Goal: Information Seeking & Learning: Find specific fact

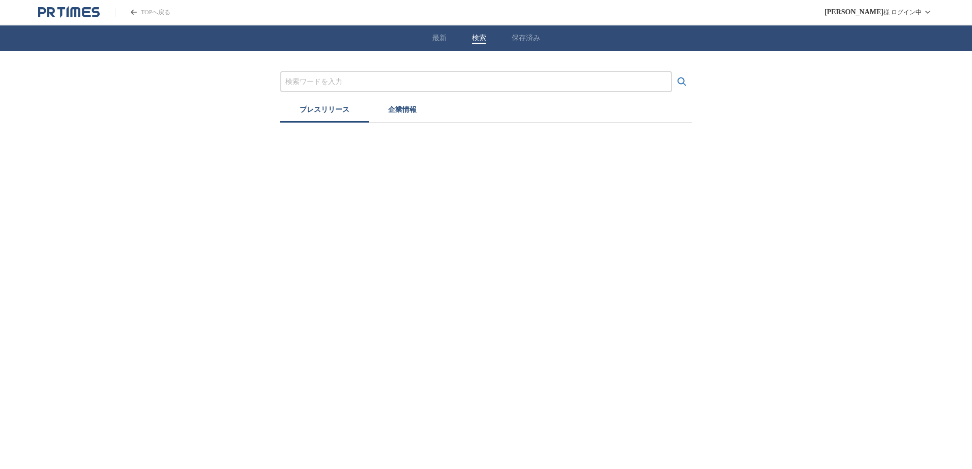
click at [480, 34] on button "検索" at bounding box center [479, 38] width 14 height 9
click at [397, 81] on input "プレスリリースおよび企業を検索する" at bounding box center [476, 81] width 382 height 11
click at [672, 72] on button "検索する" at bounding box center [682, 82] width 20 height 20
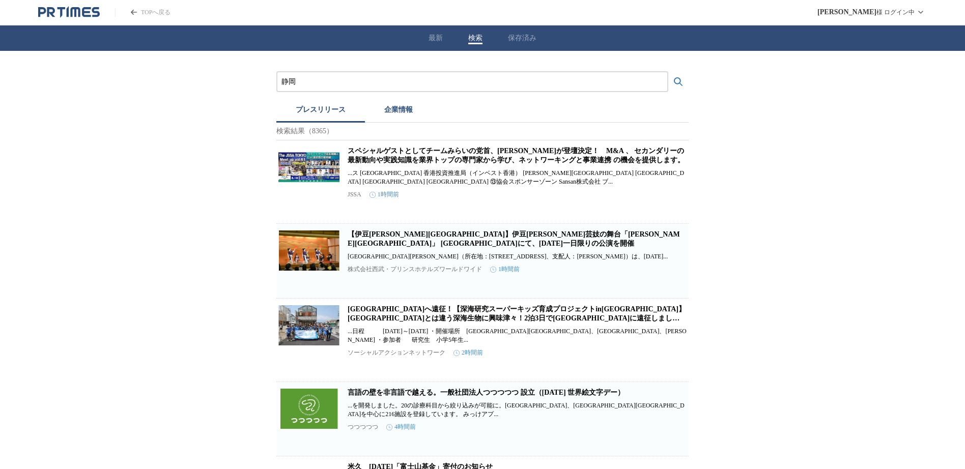
click at [345, 85] on input "静岡" at bounding box center [472, 81] width 382 height 11
type input "[PERSON_NAME]"
click at [668, 72] on button "検索する" at bounding box center [678, 82] width 20 height 20
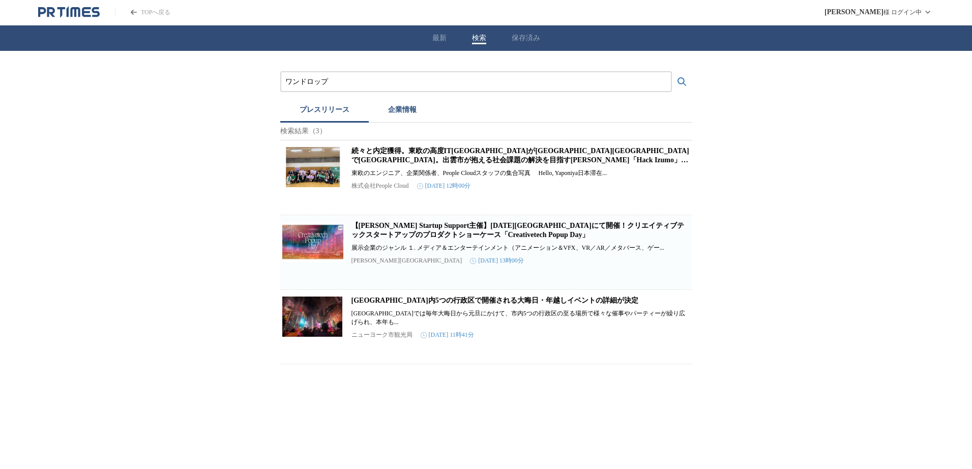
click at [348, 85] on input "ワンドロップ" at bounding box center [476, 81] width 382 height 11
type input "ワ"
type input "n"
click at [672, 72] on button "検索する" at bounding box center [682, 82] width 20 height 20
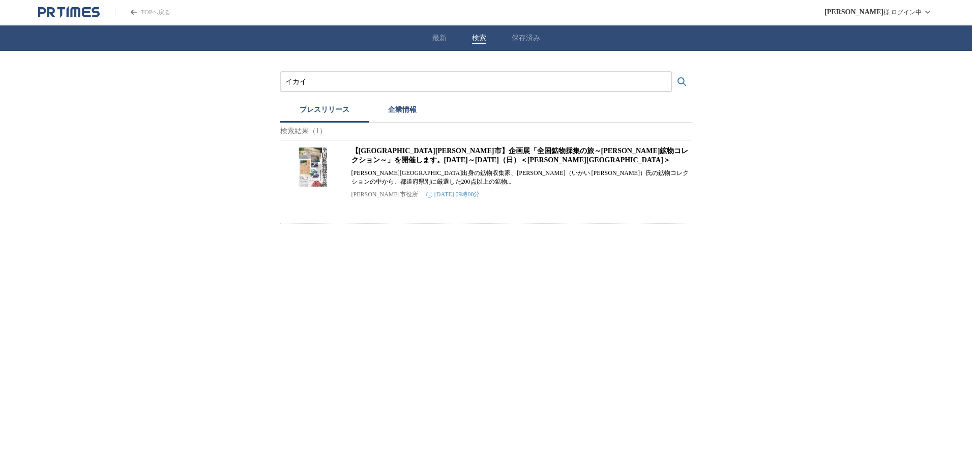
click at [332, 83] on input "イカイ" at bounding box center [476, 81] width 382 height 11
type input "イ"
click at [672, 72] on button "検索する" at bounding box center [682, 82] width 20 height 20
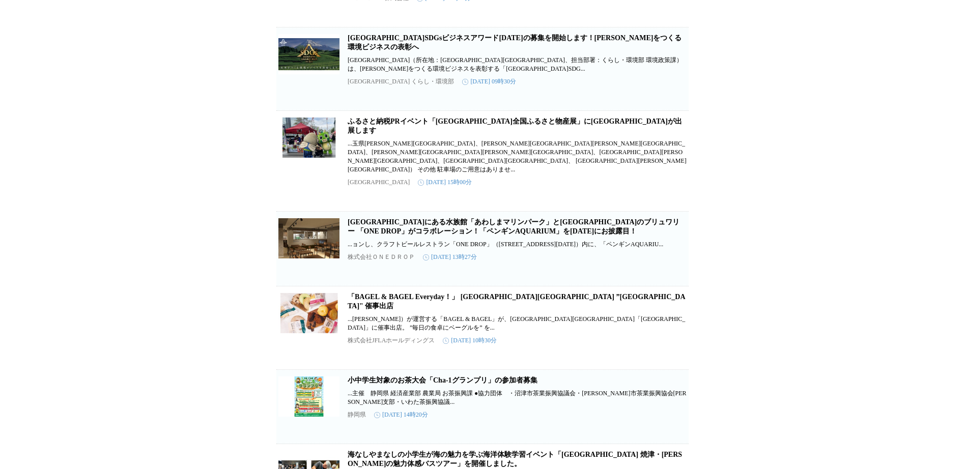
scroll to position [711, 0]
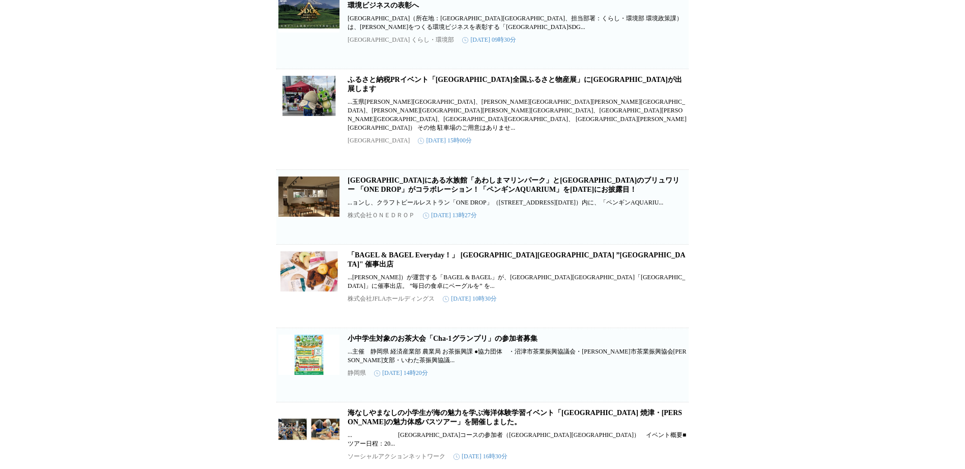
click at [553, 177] on link "[GEOGRAPHIC_DATA]にある水族館「あわしまマリンパーク」と[GEOGRAPHIC_DATA]のブリュワリー 「ONE DROP」がコラボレーショ…" at bounding box center [514, 185] width 332 height 17
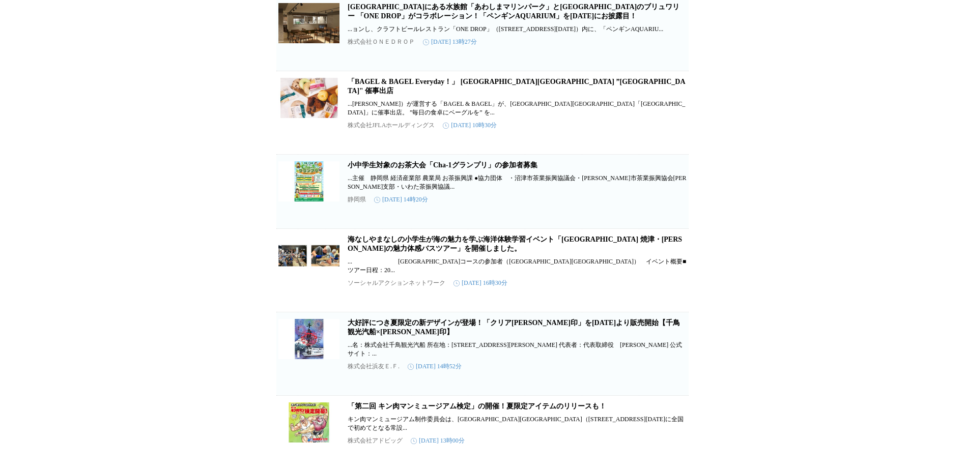
scroll to position [887, 0]
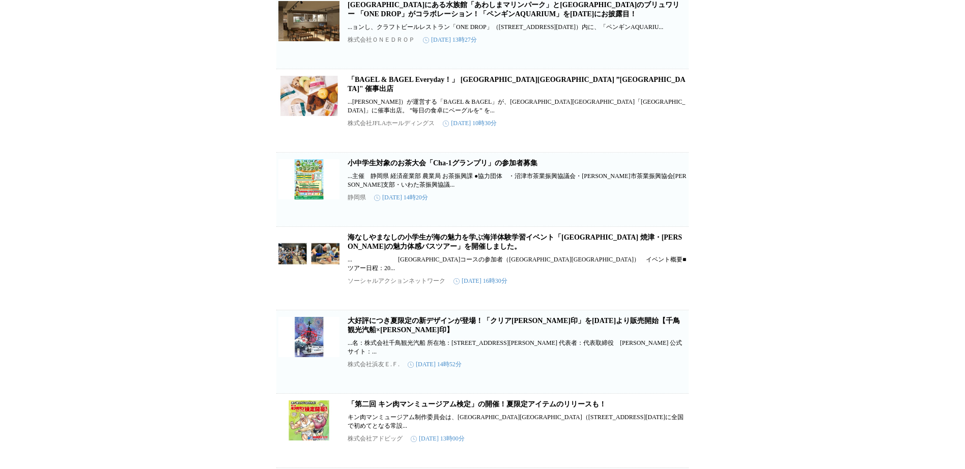
click at [514, 400] on link "「第二回 キン肉マンミュージアム検定」の開催！夏限定アイテムのリリースも！" at bounding box center [477, 404] width 258 height 8
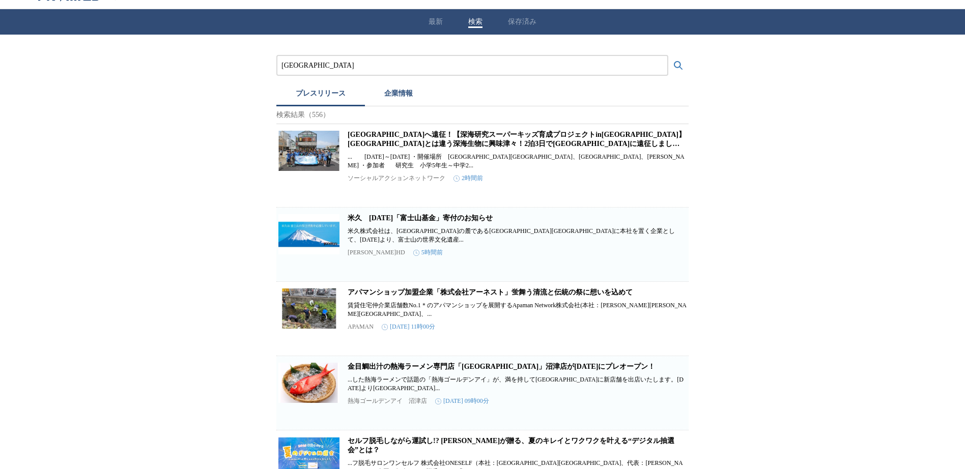
scroll to position [0, 0]
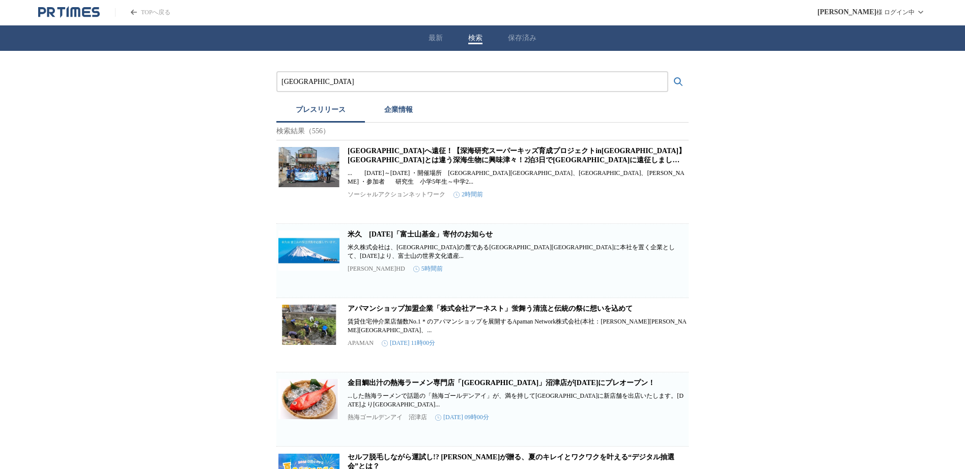
click at [315, 81] on input "[GEOGRAPHIC_DATA]" at bounding box center [472, 81] width 382 height 11
type input "沼"
type input "[PERSON_NAME]"
click at [668, 72] on button "検索する" at bounding box center [678, 82] width 20 height 20
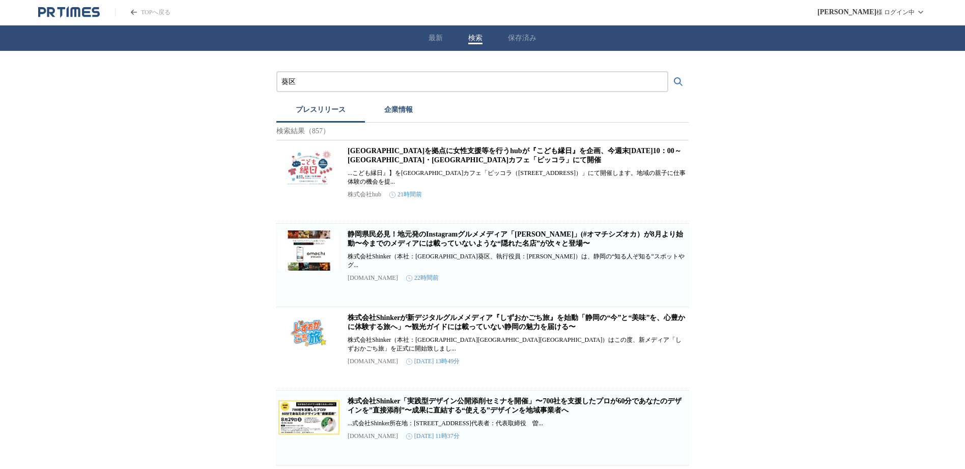
click at [313, 77] on input "葵区" at bounding box center [472, 81] width 382 height 11
type input "[PERSON_NAME]"
click at [668, 72] on button "検索する" at bounding box center [678, 82] width 20 height 20
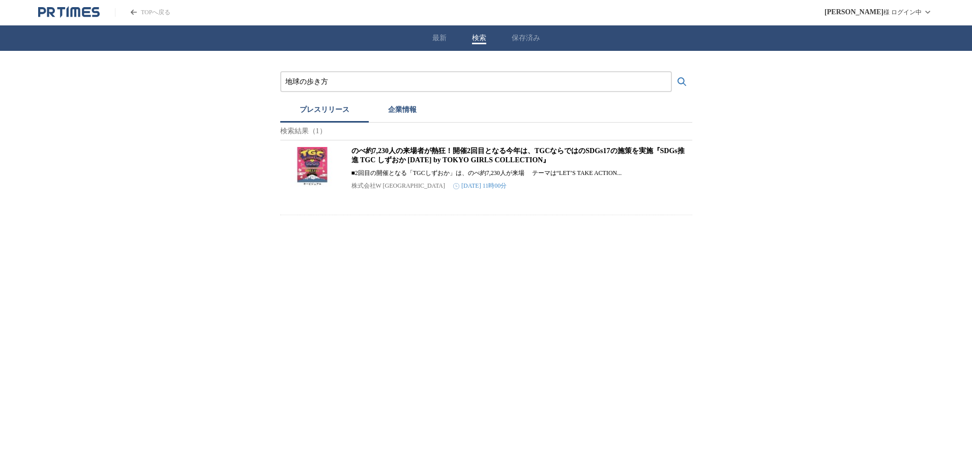
click at [672, 72] on button "検索する" at bounding box center [682, 82] width 20 height 20
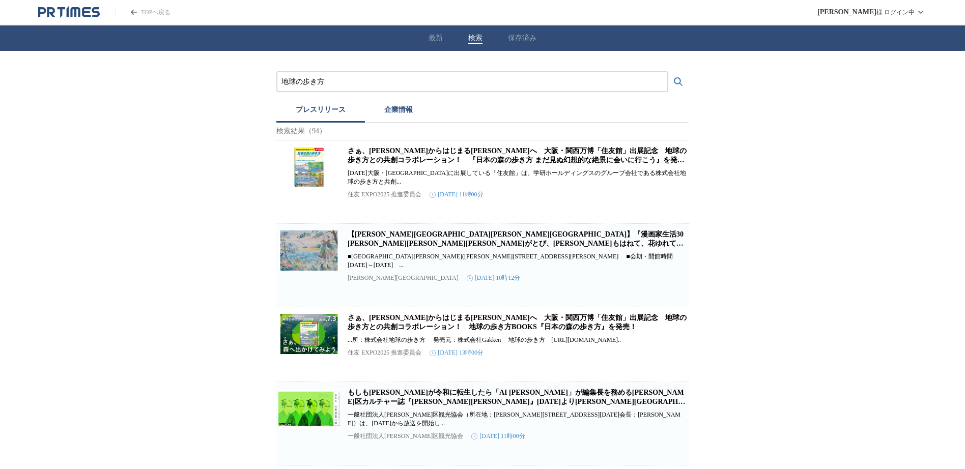
click at [419, 165] on link "さぁ、[PERSON_NAME]からはじまる[PERSON_NAME]へ　大阪・関西万博「住友館」出展記念　地球の歩き方との共創コラボレーション！　『日本の森…" at bounding box center [517, 160] width 339 height 26
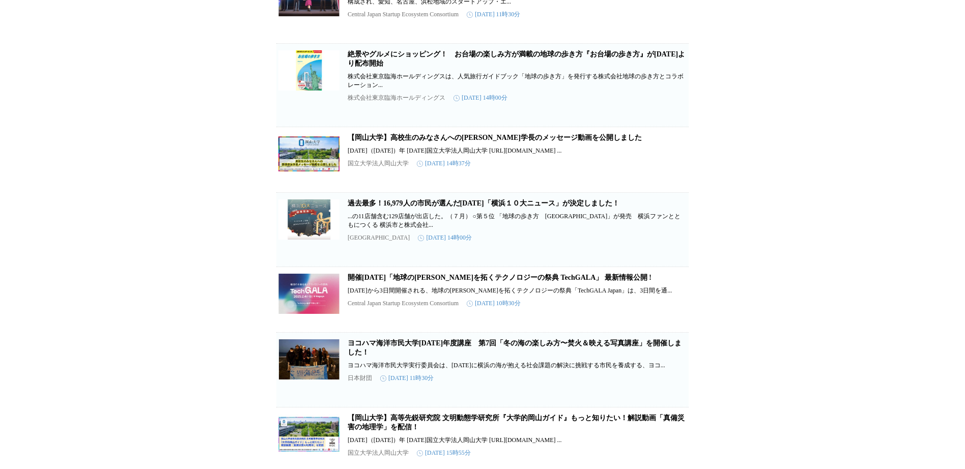
scroll to position [562, 0]
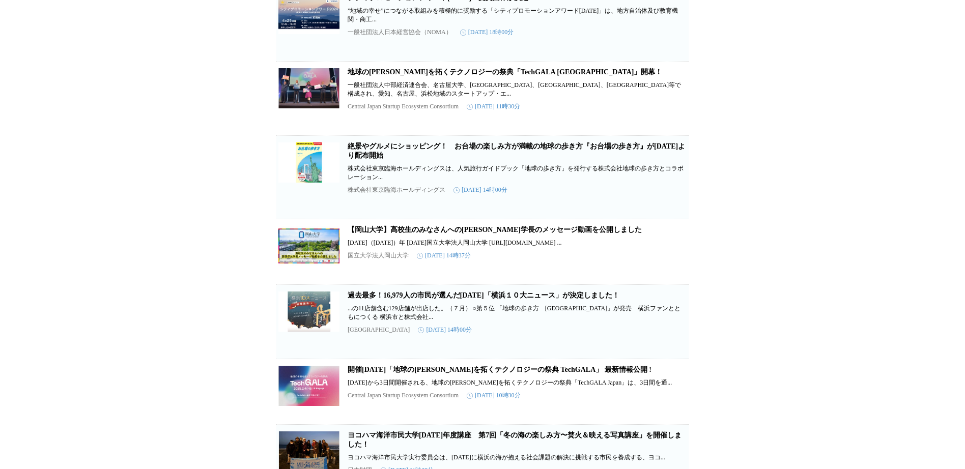
click at [351, 159] on link "絶景やグルメにショッピング！　お台場の楽しみ方が満載の地球の歩き方『お台場の歩き方』が[DATE]より配布開始" at bounding box center [516, 150] width 337 height 17
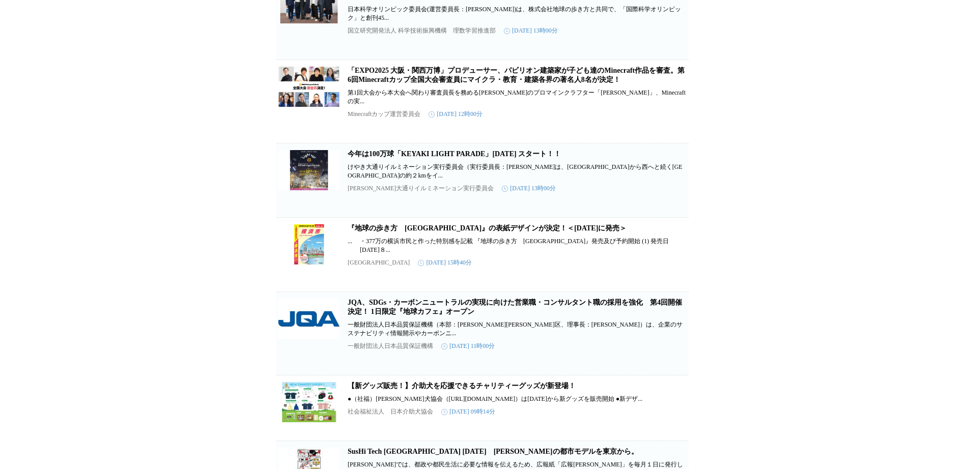
scroll to position [1968, 0]
click at [550, 233] on h2 "『地球の歩き方　[GEOGRAPHIC_DATA]』の表紙デザインが決定！＜[DATE]に発売＞" at bounding box center [517, 227] width 339 height 9
click at [550, 232] on link "『地球の歩き方　[GEOGRAPHIC_DATA]』の表紙デザインが決定！＜[DATE]に発売＞" at bounding box center [487, 228] width 279 height 8
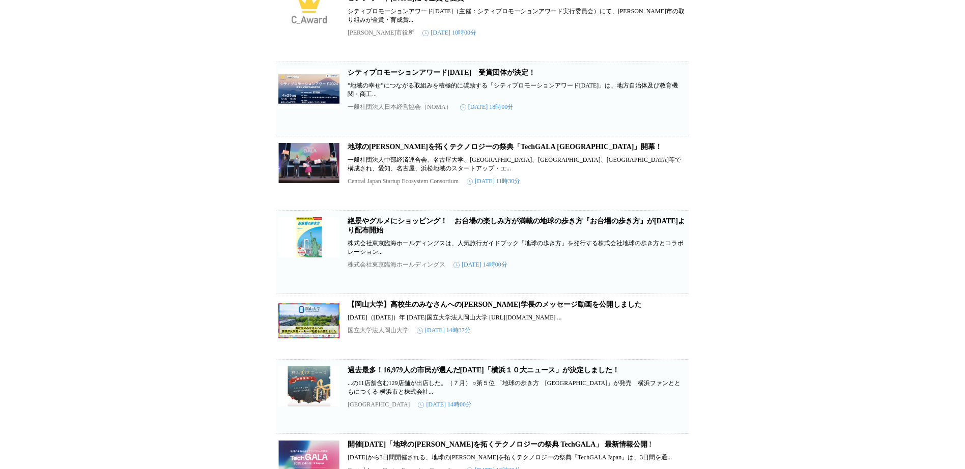
scroll to position [0, 0]
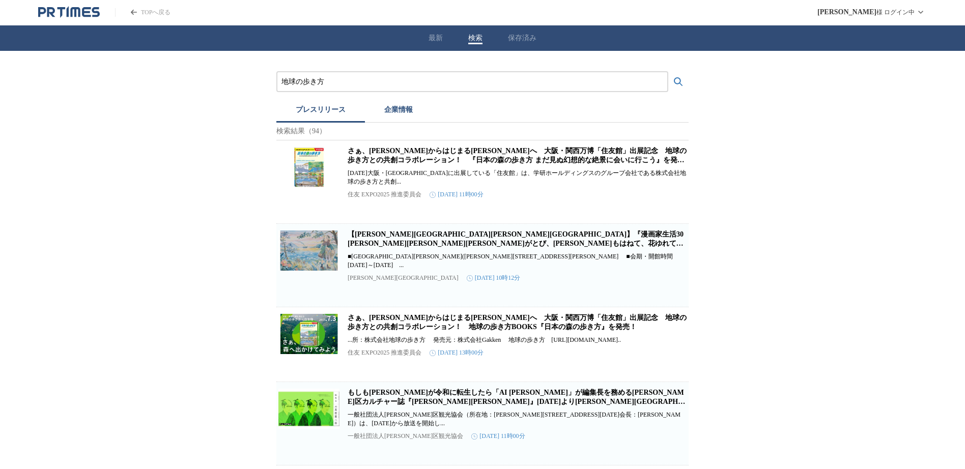
click at [375, 82] on input "地球の歩き方" at bounding box center [472, 81] width 382 height 11
click at [668, 72] on button "検索する" at bounding box center [678, 82] width 20 height 20
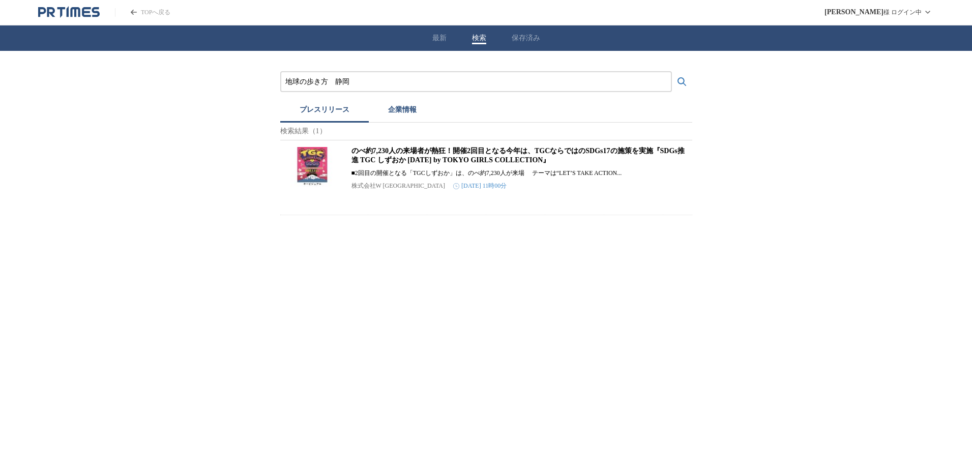
click at [385, 164] on link "のべ約7,230人の来場者が熱狂！開催2回目となる今年は、TGCならではのSDGs17の施策を実施『SDGs推進 TGC しずおか [DATE] by TOK…" at bounding box center [518, 155] width 333 height 17
click at [409, 112] on button "企業情報" at bounding box center [402, 111] width 67 height 22
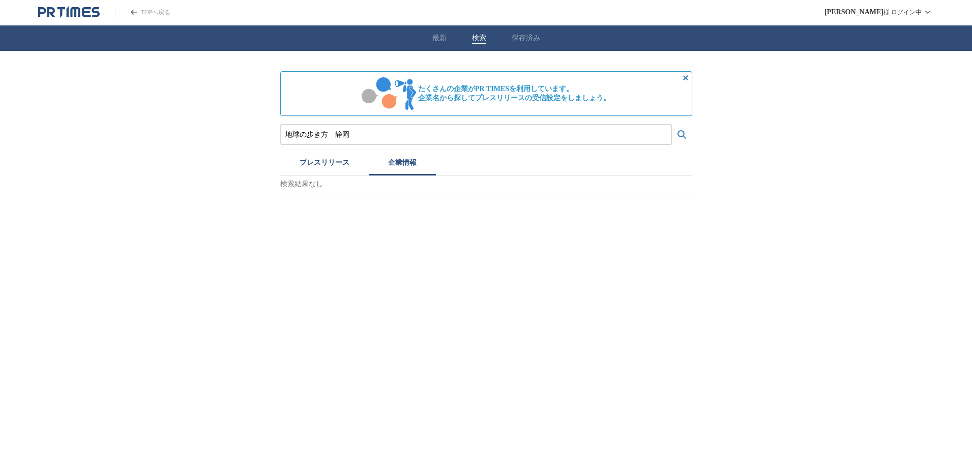
click at [354, 137] on input "地球の歩き方　静岡" at bounding box center [476, 134] width 382 height 11
click at [672, 125] on button "検索する" at bounding box center [682, 135] width 20 height 20
click at [339, 157] on button "プレスリリース" at bounding box center [324, 164] width 89 height 22
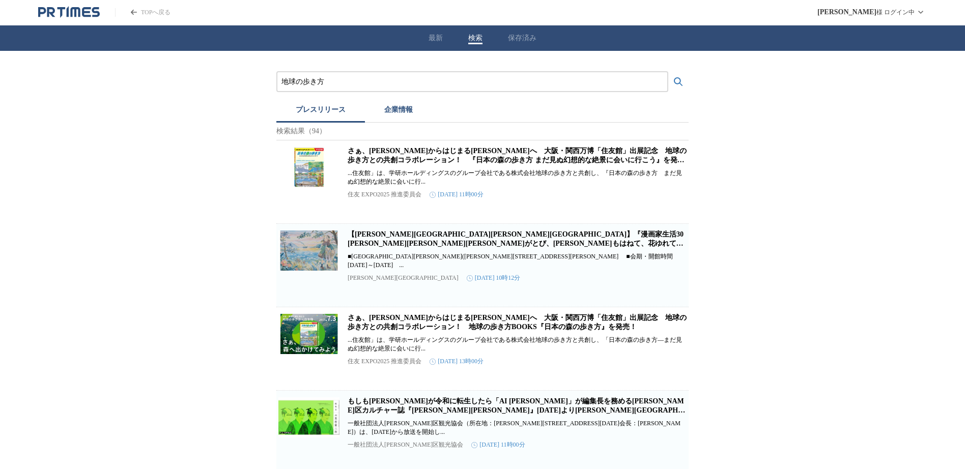
click at [362, 85] on input "地球の歩き方" at bounding box center [472, 81] width 382 height 11
click at [668, 72] on button "検索する" at bounding box center [678, 82] width 20 height 20
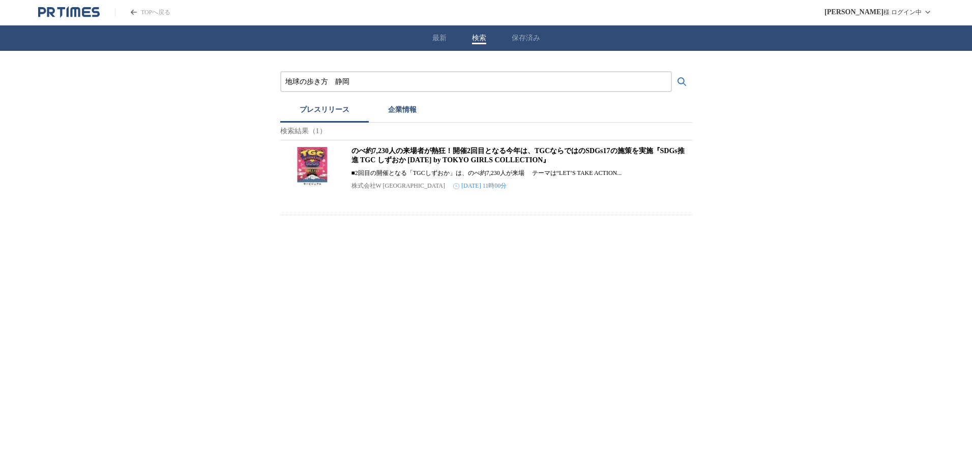
drag, startPoint x: 336, startPoint y: 84, endPoint x: 237, endPoint y: 87, distance: 98.8
click at [237, 87] on div "地球の歩き方　静岡 プレスリリース 企業情報 検索結果（1） のべ約7,230人の来場者が熱狂！開催2回目となる今年は、TGCならではのSDGs17の施策を実…" at bounding box center [486, 133] width 972 height 164
click at [672, 72] on button "検索する" at bounding box center [682, 82] width 20 height 20
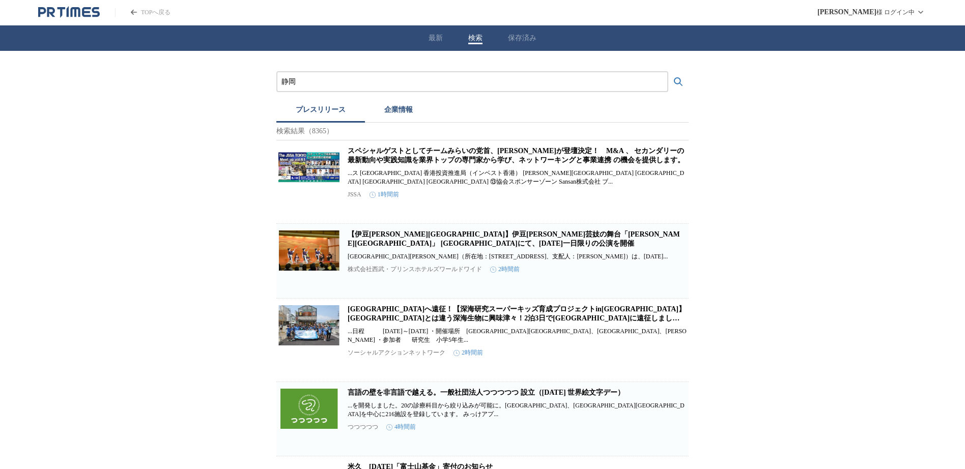
click at [344, 84] on input "静岡" at bounding box center [472, 81] width 382 height 11
click at [668, 72] on button "検索する" at bounding box center [678, 82] width 20 height 20
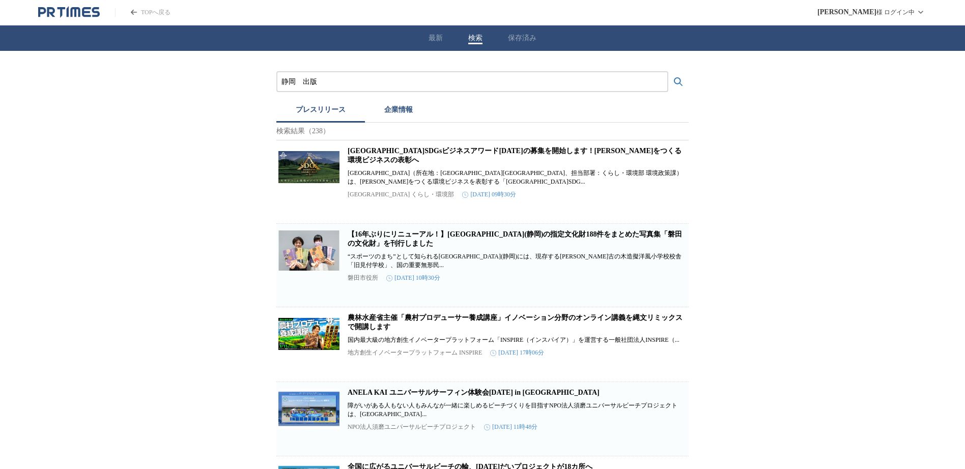
click at [380, 85] on input "静岡　出版" at bounding box center [472, 81] width 382 height 11
type input "静岡　学研"
click at [668, 72] on button "検索する" at bounding box center [678, 82] width 20 height 20
